Goal: Communication & Community: Answer question/provide support

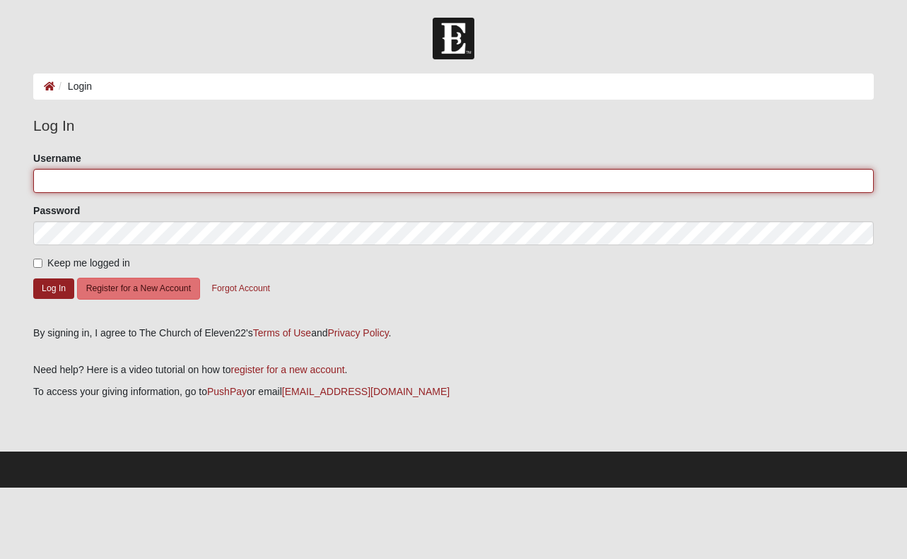
click at [81, 179] on input "Username" at bounding box center [453, 181] width 841 height 24
type input "[PERSON_NAME]"
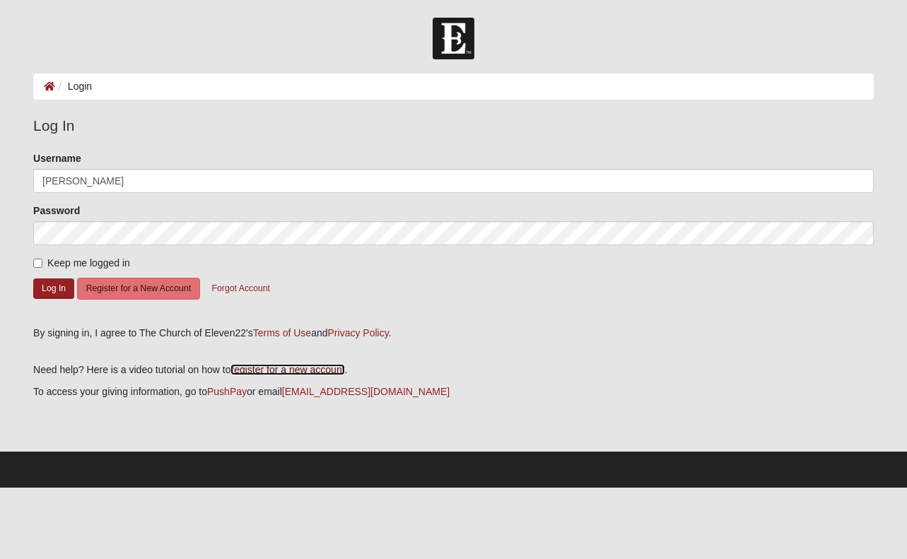
click at [344, 375] on link "register for a new account" at bounding box center [288, 369] width 114 height 11
click at [47, 299] on button "Log In" at bounding box center [53, 289] width 41 height 21
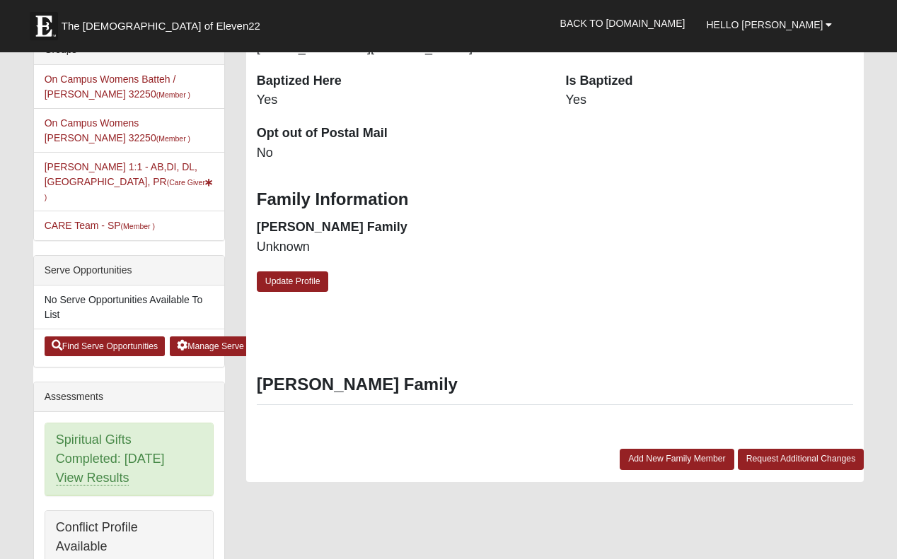
scroll to position [311, 0]
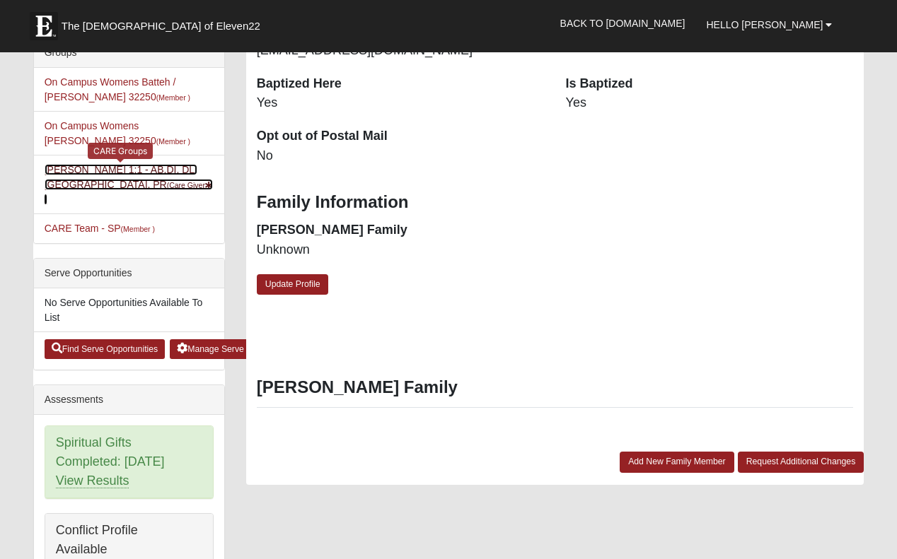
click at [102, 201] on link "[PERSON_NAME] 1:1 - AB,DI, DL, MA, PR (Care Giver )" at bounding box center [129, 184] width 168 height 41
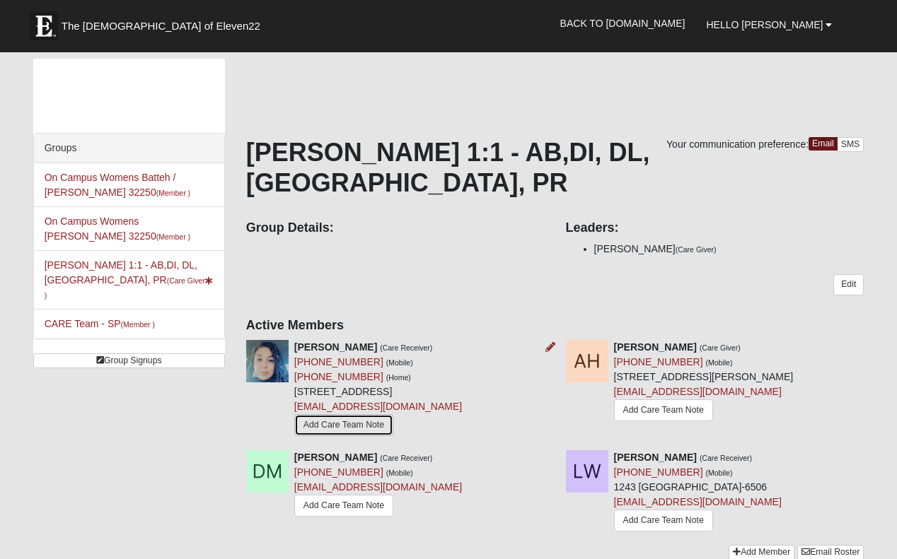
click at [332, 436] on link "Add Care Team Note" at bounding box center [343, 425] width 99 height 22
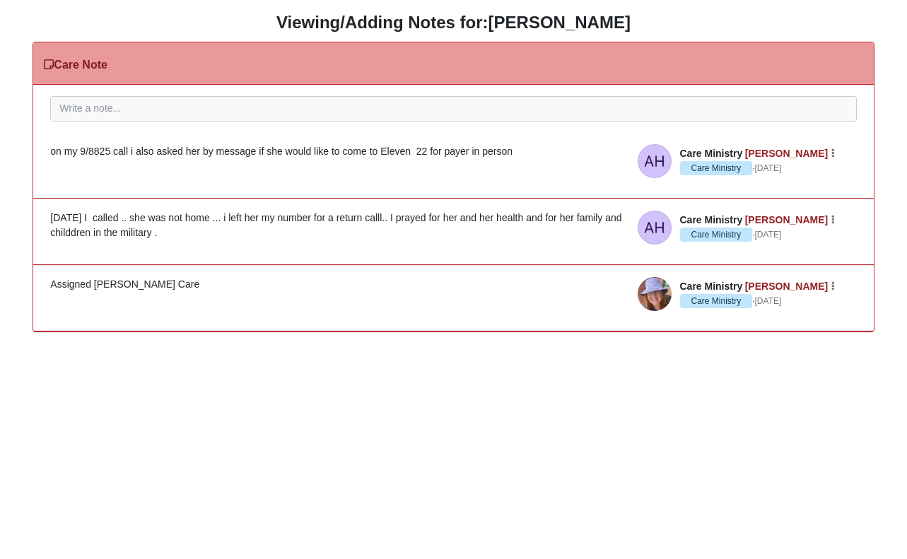
click at [276, 237] on div "[DATE] I called .. she was not home ... i left her my number for a return calll…" at bounding box center [453, 226] width 806 height 30
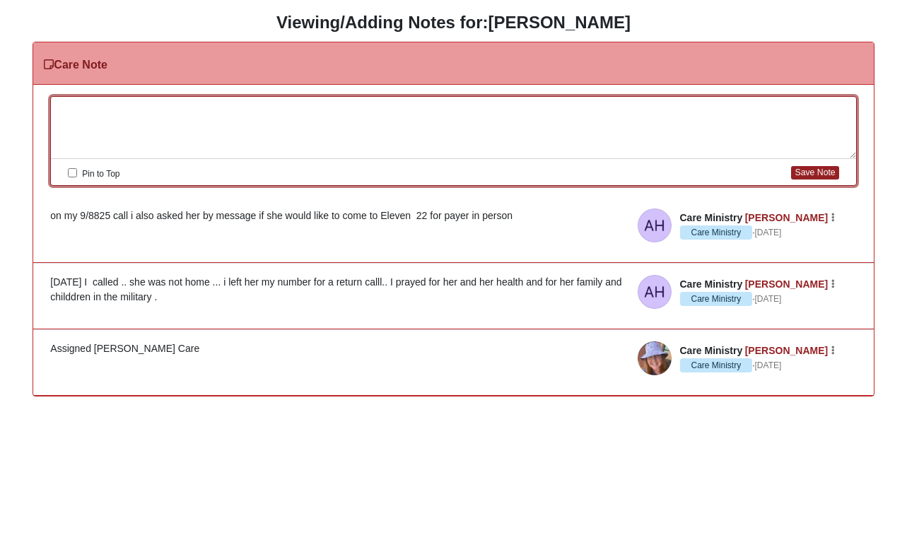
click at [123, 103] on div at bounding box center [453, 128] width 805 height 62
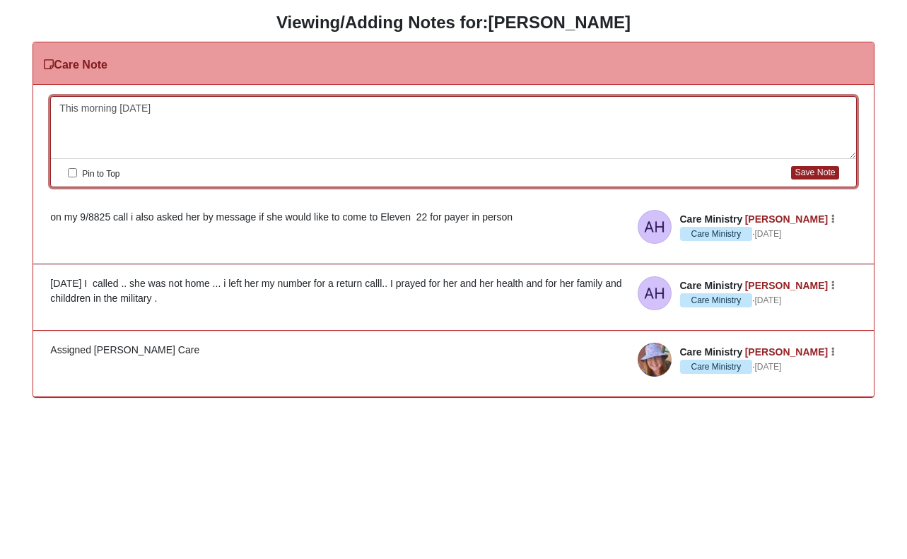
click at [142, 119] on div "This morning 10/12/25" at bounding box center [453, 128] width 805 height 62
click at [175, 110] on div "This morning 10/12 /25" at bounding box center [453, 128] width 805 height 62
click at [199, 144] on div "This morning 10/12 /25" at bounding box center [453, 128] width 805 height 62
click at [199, 158] on div "This morning 10/12 /25 Sent text to let her know" at bounding box center [453, 128] width 805 height 62
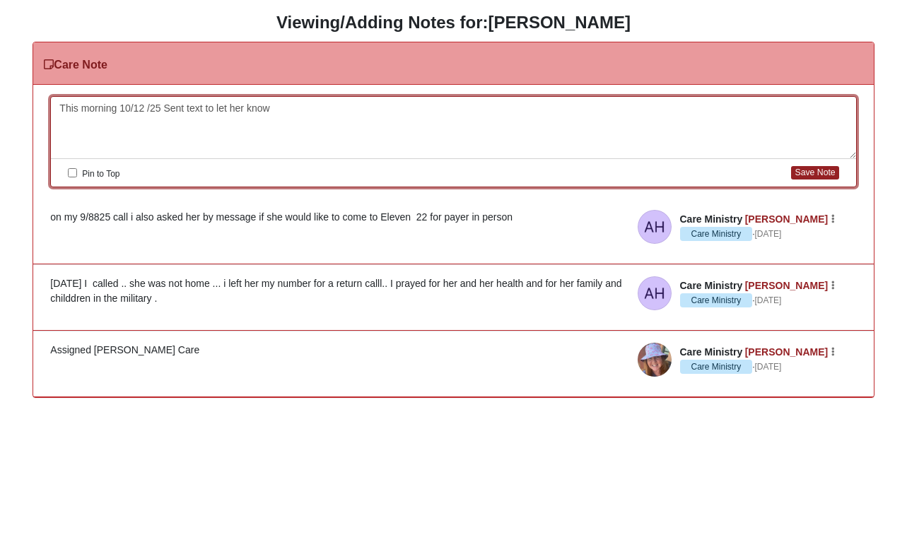
click at [284, 111] on div "This morning 10/12 /25 Sent text to let her know" at bounding box center [453, 128] width 805 height 62
click at [284, 111] on div "This morning 10/12 /25 Sent text to let her know we would love to meet her and …" at bounding box center [453, 128] width 805 height 62
click at [302, 161] on div "Pin to Top Save Note" at bounding box center [453, 173] width 805 height 28
click at [445, 107] on div "This morning 10/12 /25 Sent text to let her know we would love to meet her and …" at bounding box center [453, 128] width 805 height 62
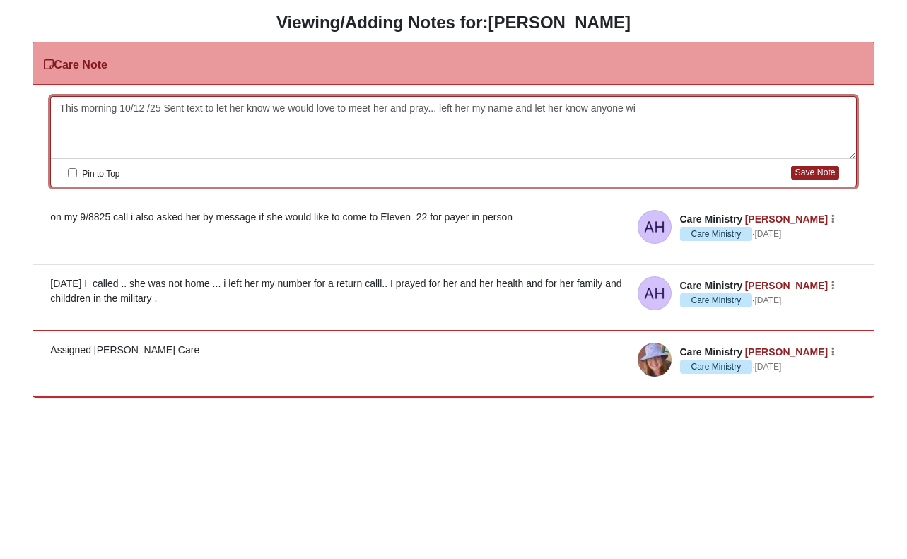
click at [444, 110] on div "This morning 10/12 /25 Sent text to let her know we would love to meet her and …" at bounding box center [453, 128] width 805 height 62
click at [453, 144] on div "This morning 10/12 /25 Sent text to let her know we would love to meet her and …" at bounding box center [453, 128] width 805 height 62
click at [636, 107] on div "This morning 10/12 /25 Sent text to let her know we would love to meet her and …" at bounding box center [453, 128] width 805 height 62
click at [636, 110] on div "This morning 10/12 /25 Sent text to let her know we would love to meet her and …" at bounding box center [453, 128] width 805 height 62
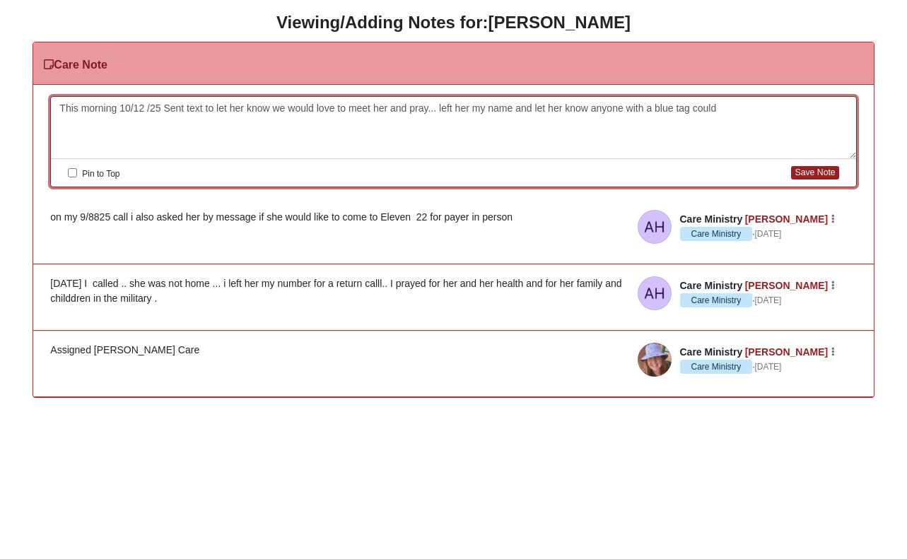
click at [728, 107] on div "This morning 10/12 /25 Sent text to let her know we would love to meet her and …" at bounding box center [453, 128] width 805 height 62
click at [796, 173] on button "Save Note" at bounding box center [814, 172] width 47 height 13
